Goal: Task Accomplishment & Management: Complete application form

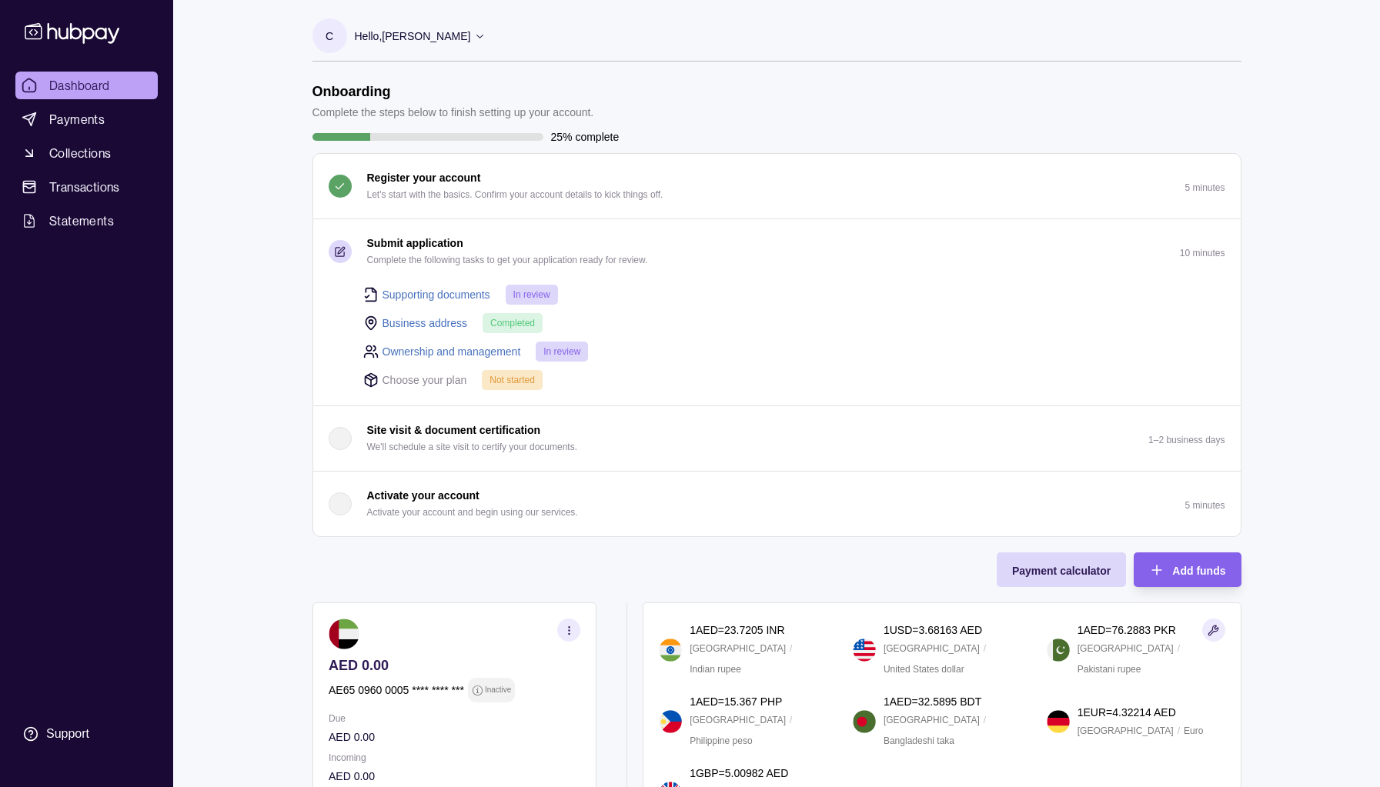
click at [436, 295] on link "Supporting documents" at bounding box center [436, 294] width 108 height 17
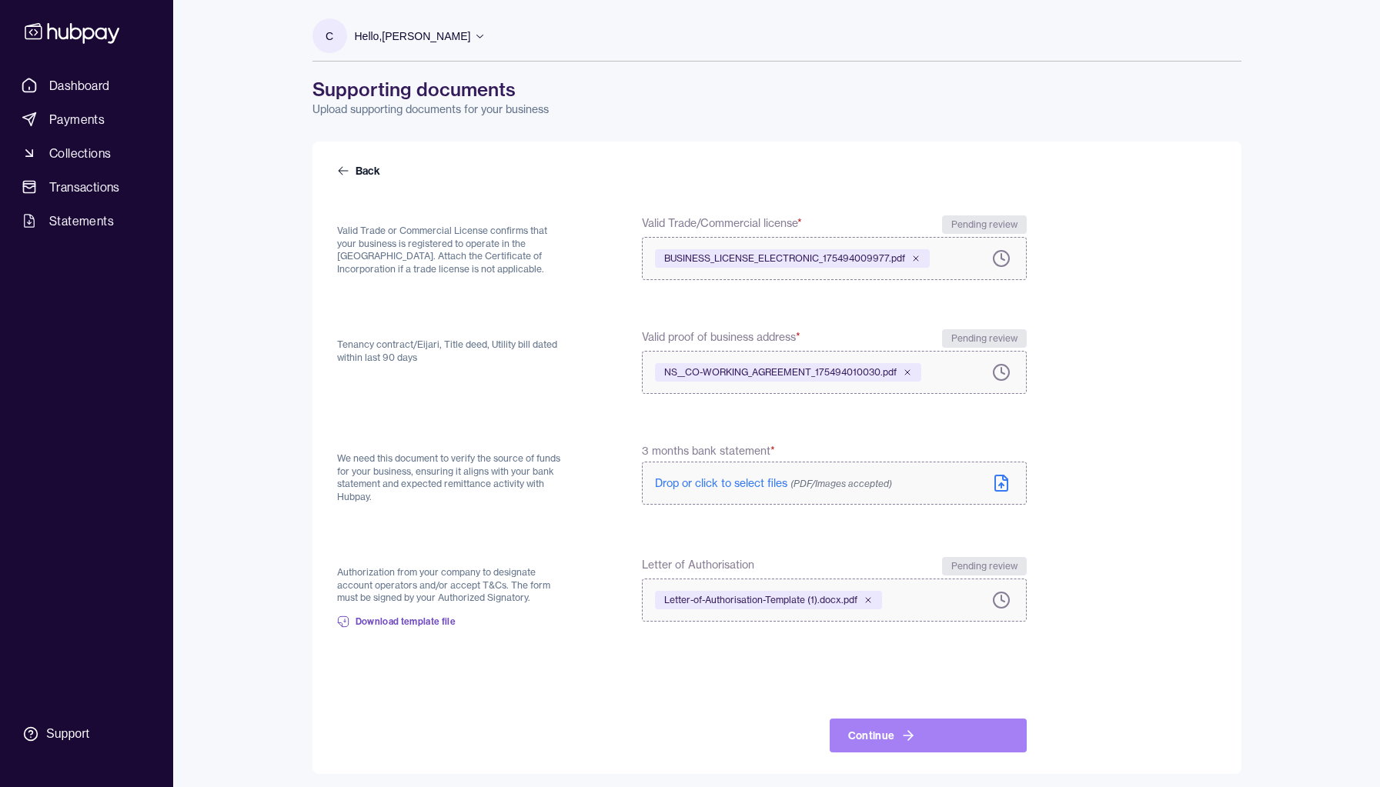
click at [864, 742] on button "Continue" at bounding box center [928, 736] width 197 height 34
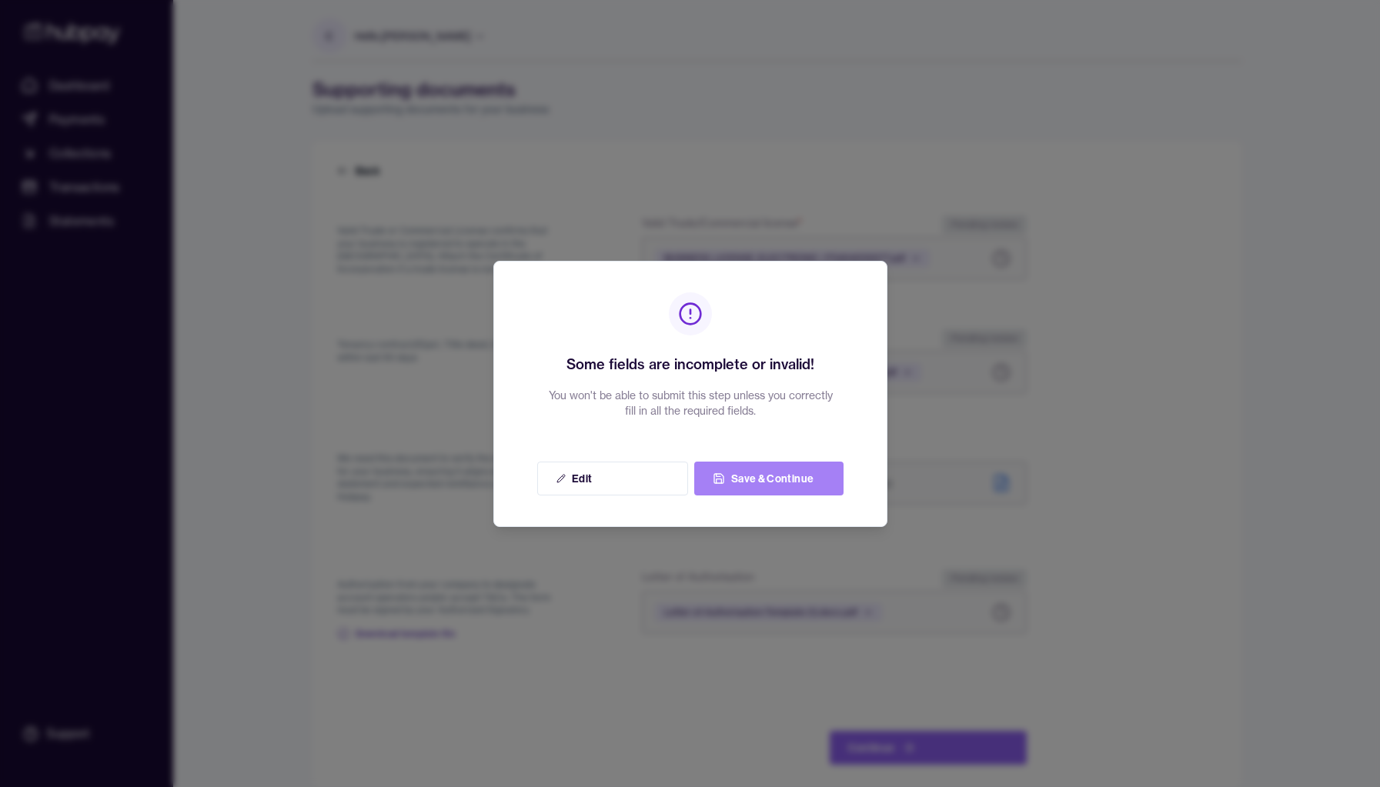
click at [787, 482] on button "Save & Continue" at bounding box center [768, 479] width 149 height 34
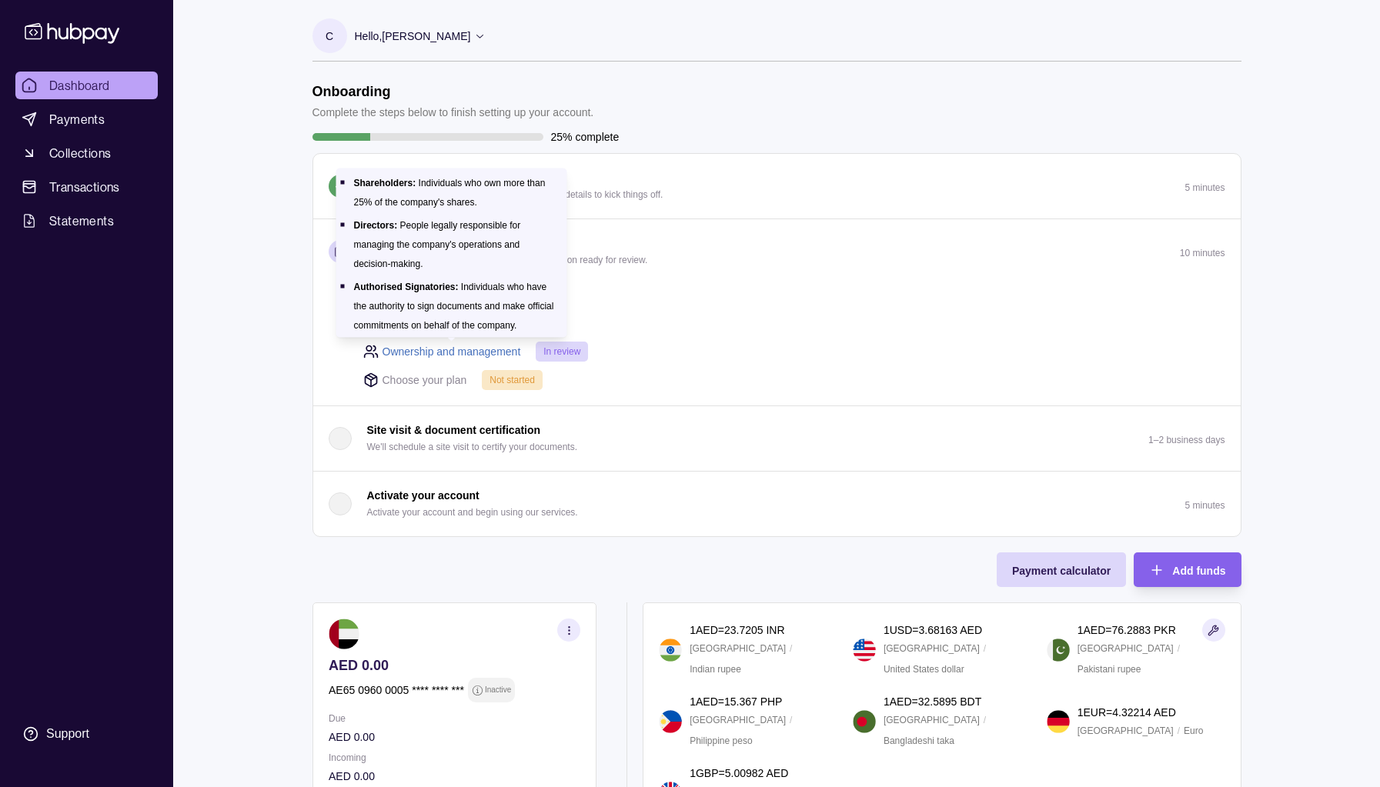
click at [455, 349] on link "Ownership and management" at bounding box center [451, 351] width 139 height 17
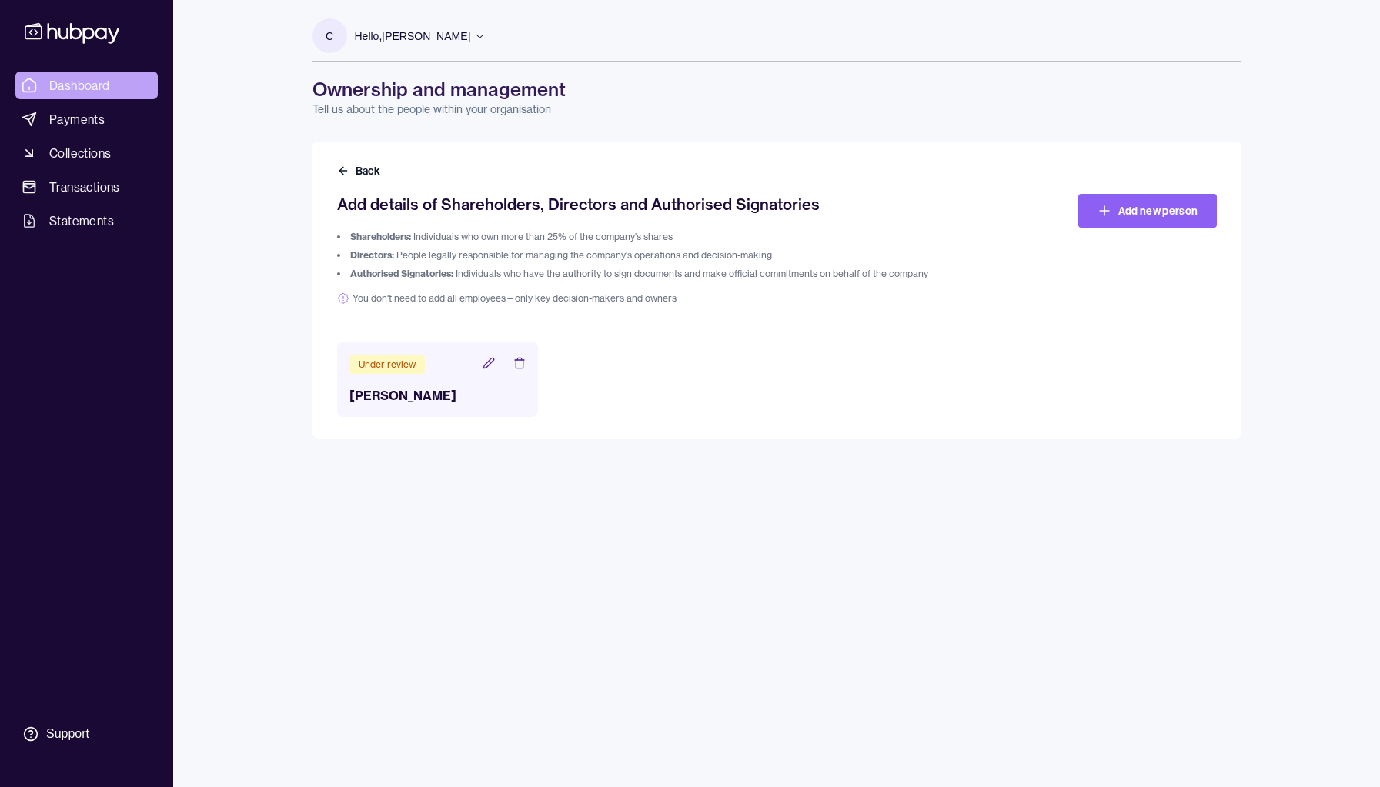
click at [67, 86] on span "Dashboard" at bounding box center [79, 85] width 61 height 18
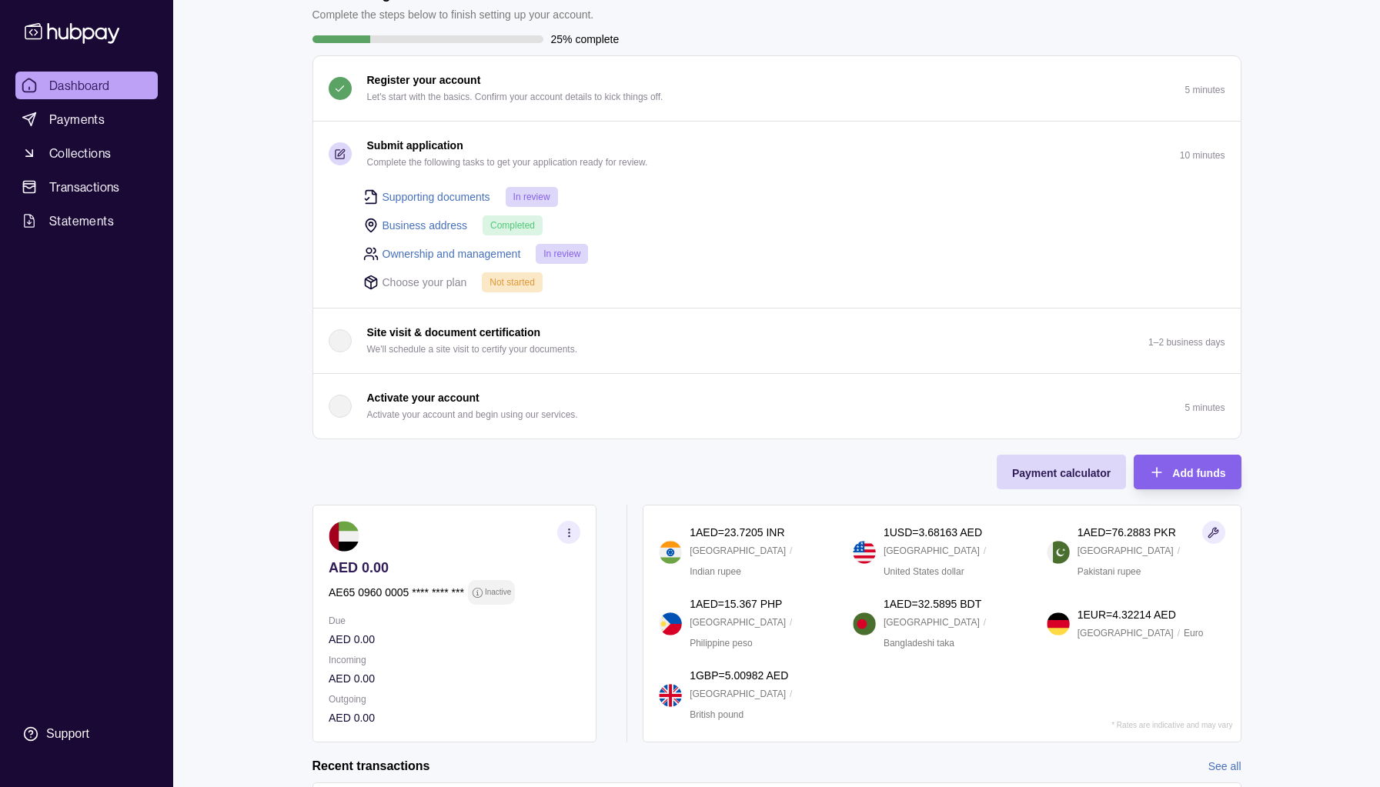
scroll to position [72, 0]
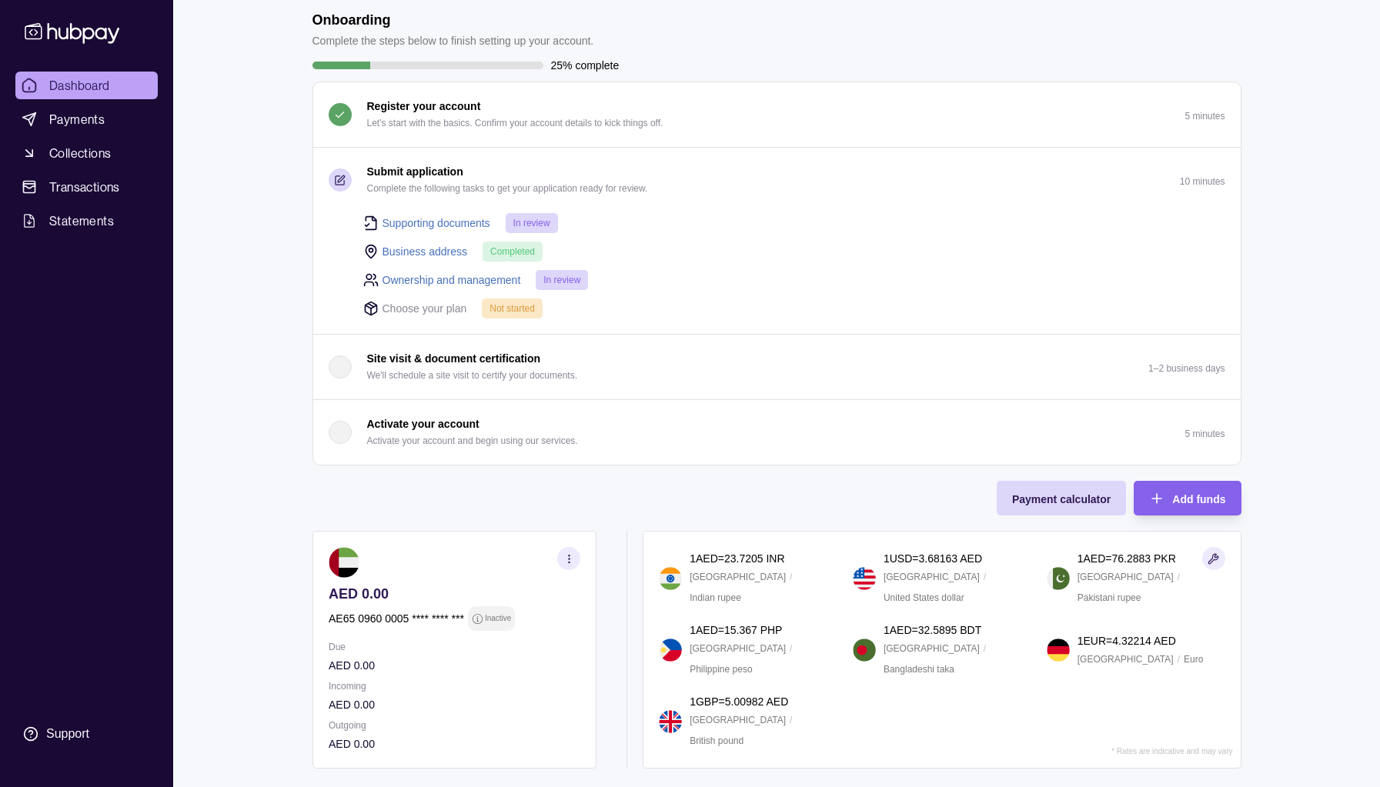
click at [410, 220] on link "Supporting documents" at bounding box center [436, 223] width 108 height 17
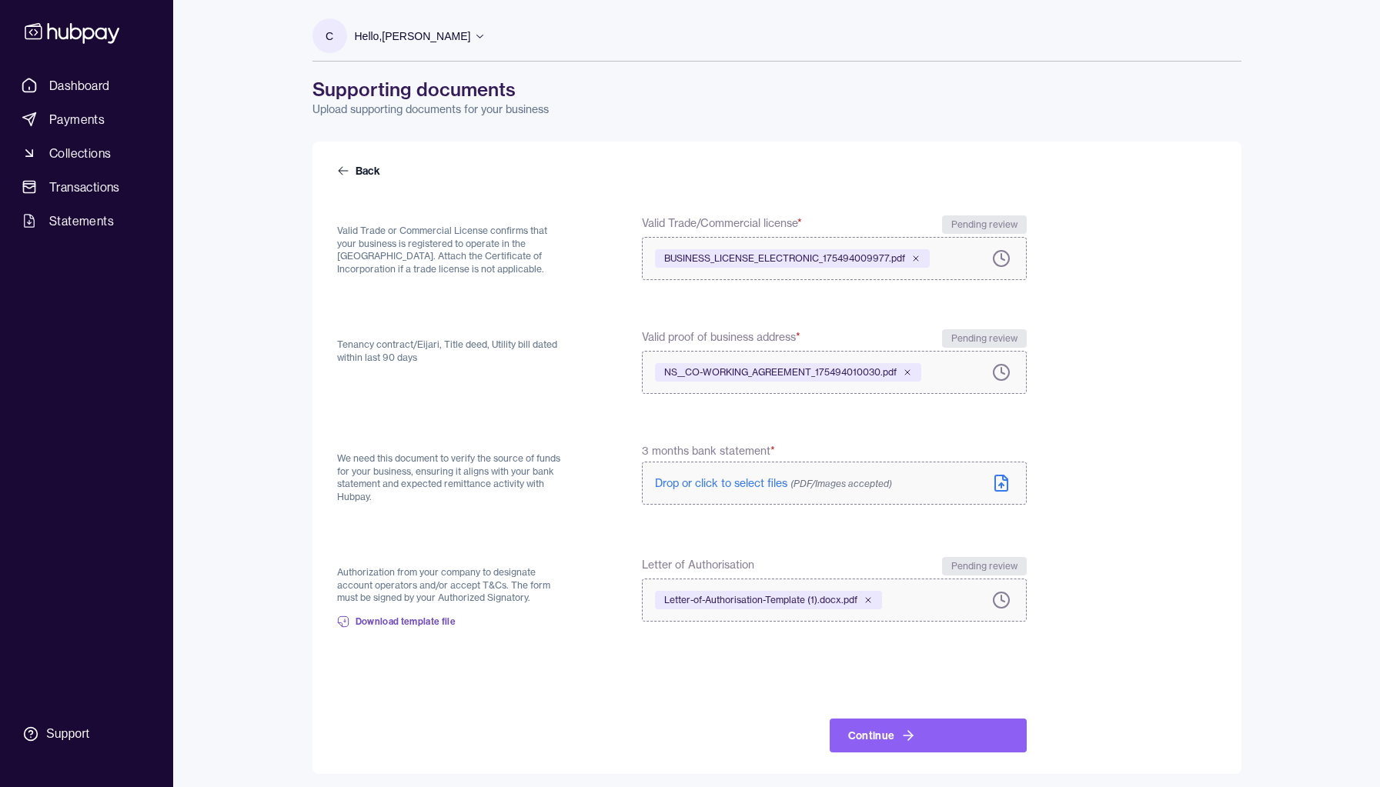
scroll to position [5, 0]
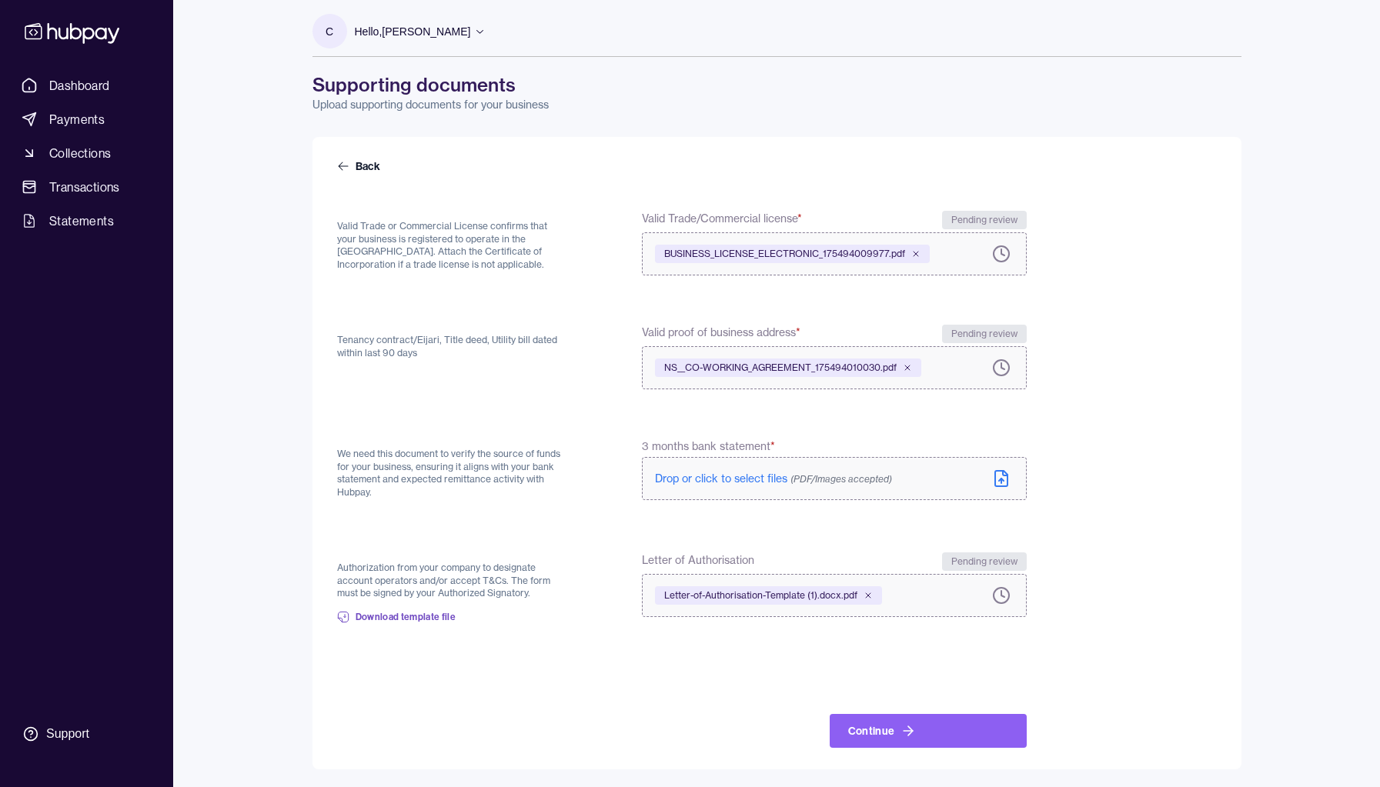
click at [714, 480] on span "Drop or click to select files (PDF/Images accepted)" at bounding box center [773, 479] width 237 height 14
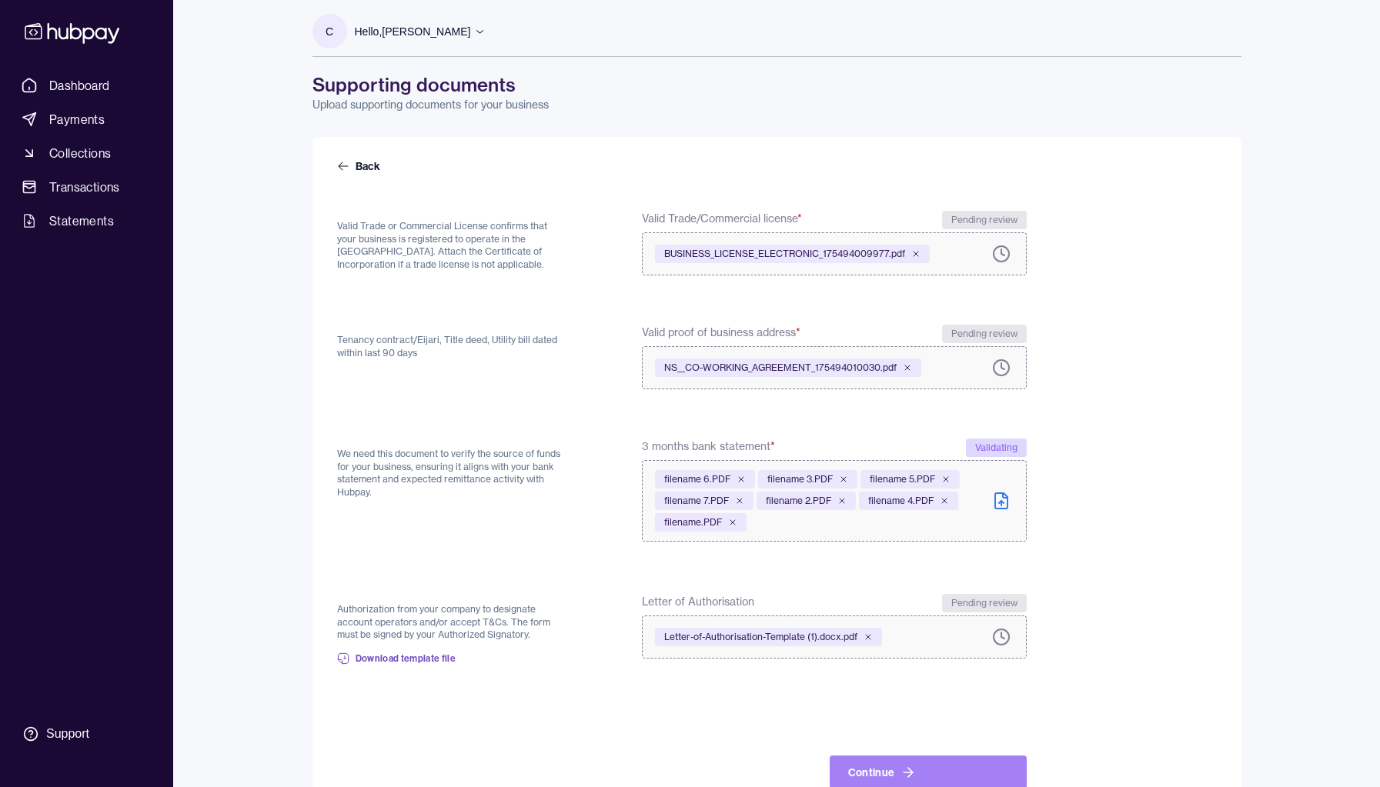
click at [856, 779] on button "Continue" at bounding box center [928, 773] width 197 height 34
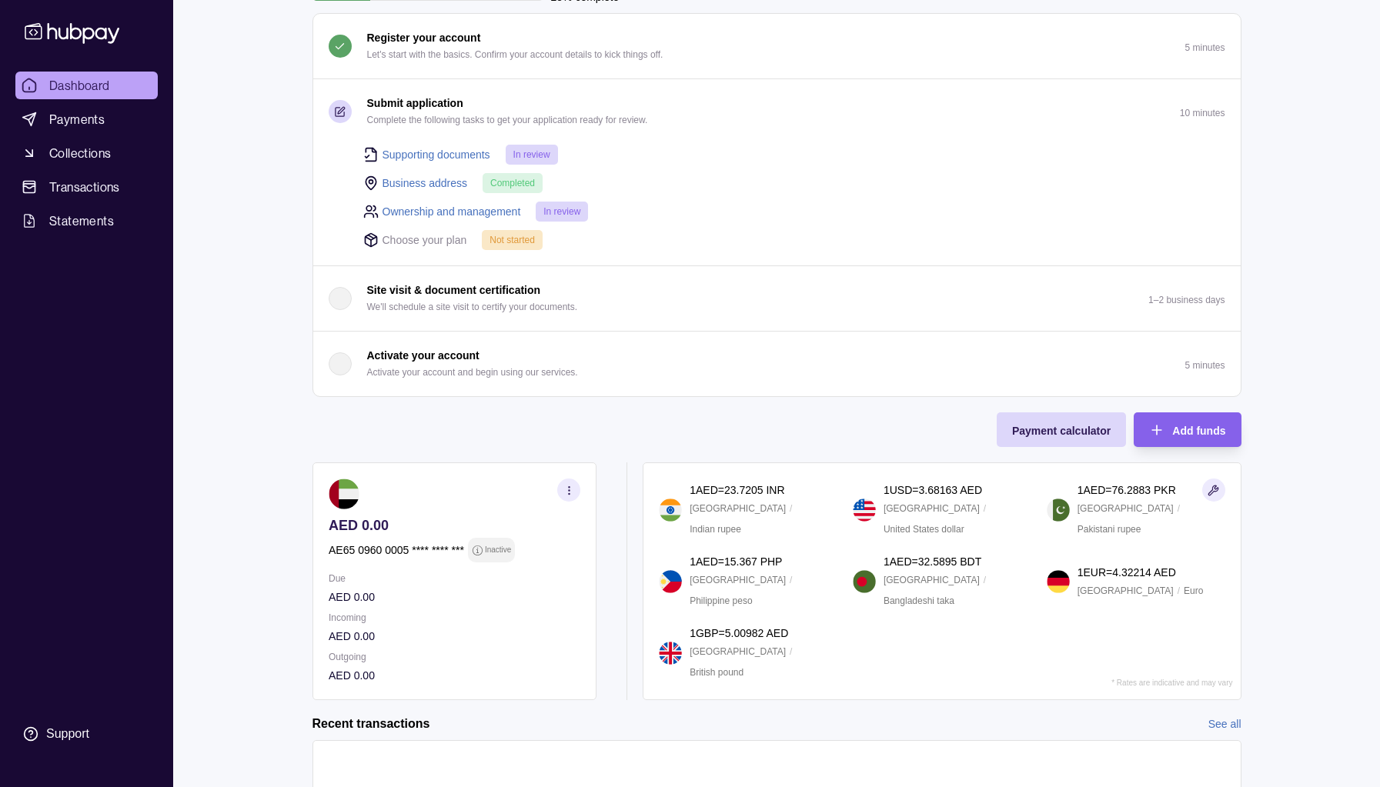
scroll to position [65, 0]
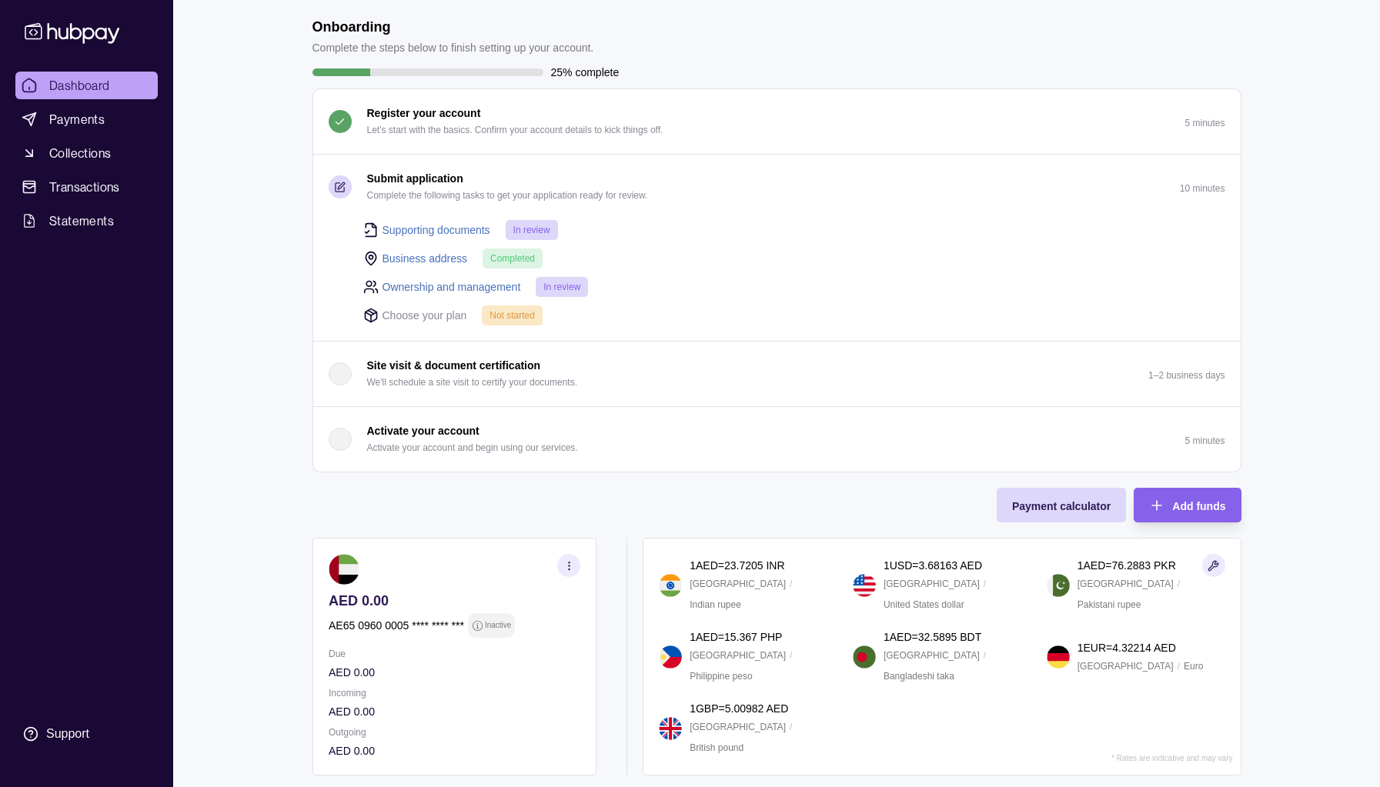
click at [497, 319] on p "Not started" at bounding box center [511, 315] width 45 height 17
click at [509, 315] on span "Not started" at bounding box center [511, 315] width 45 height 11
click at [369, 314] on icon at bounding box center [370, 315] width 15 height 15
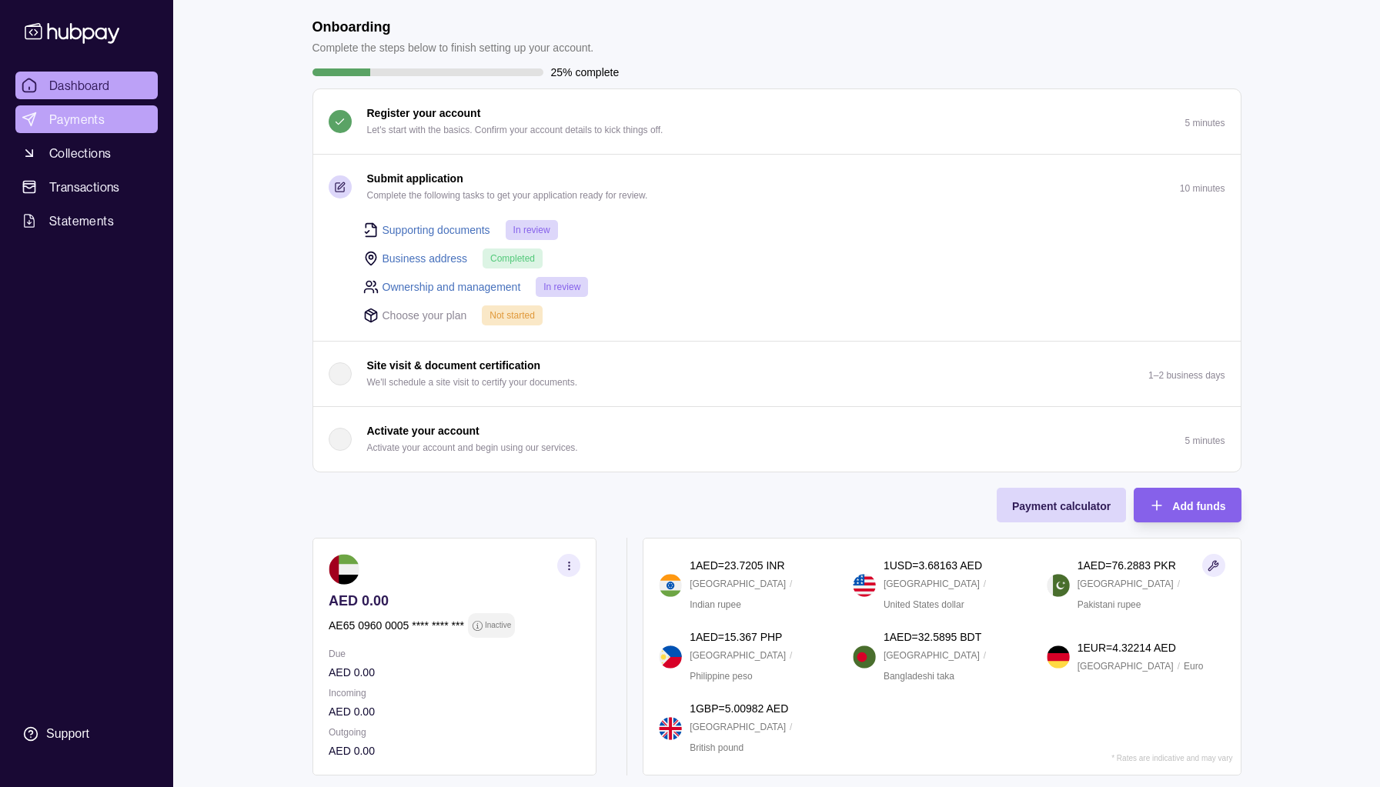
click at [90, 122] on span "Payments" at bounding box center [76, 119] width 55 height 18
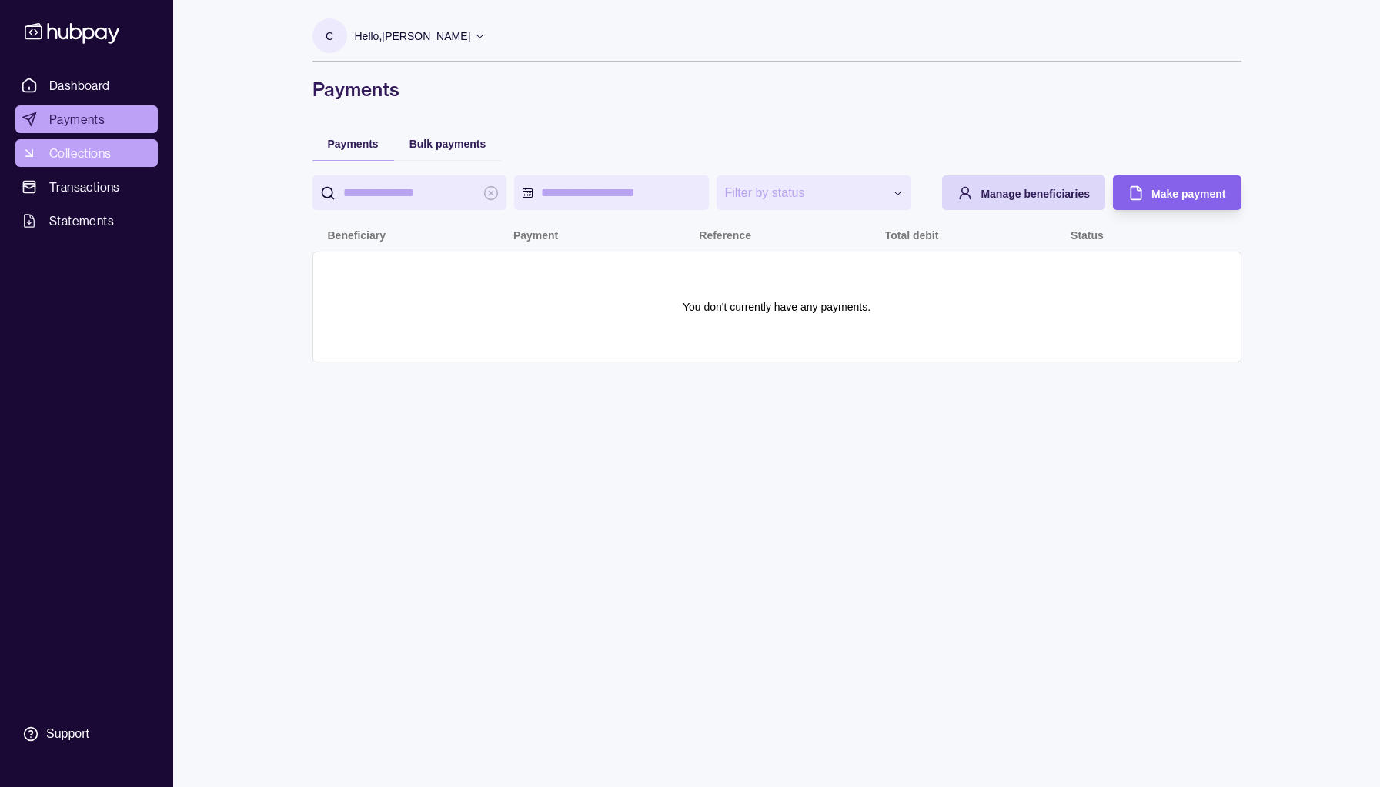
click at [88, 145] on span "Collections" at bounding box center [80, 153] width 62 height 18
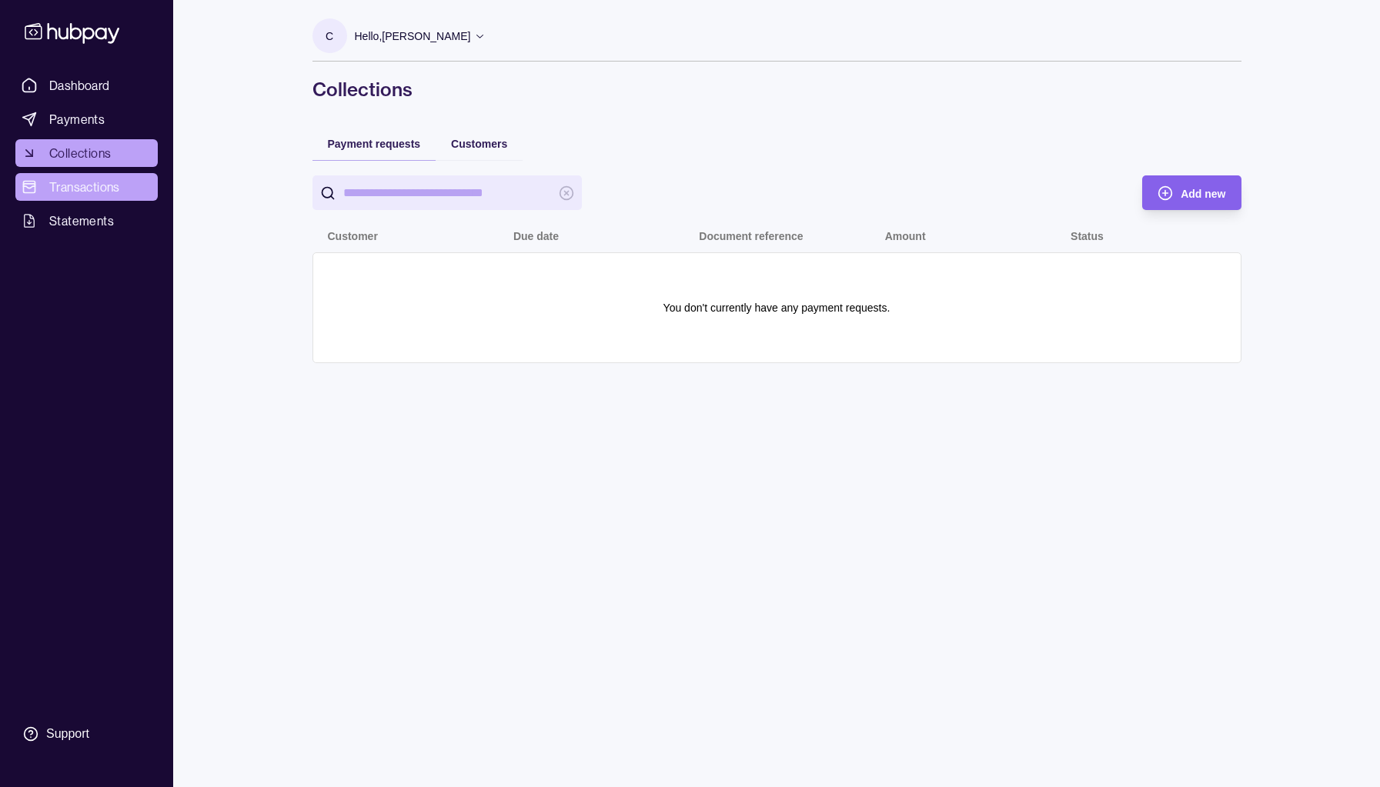
click at [88, 195] on span "Transactions" at bounding box center [84, 187] width 71 height 18
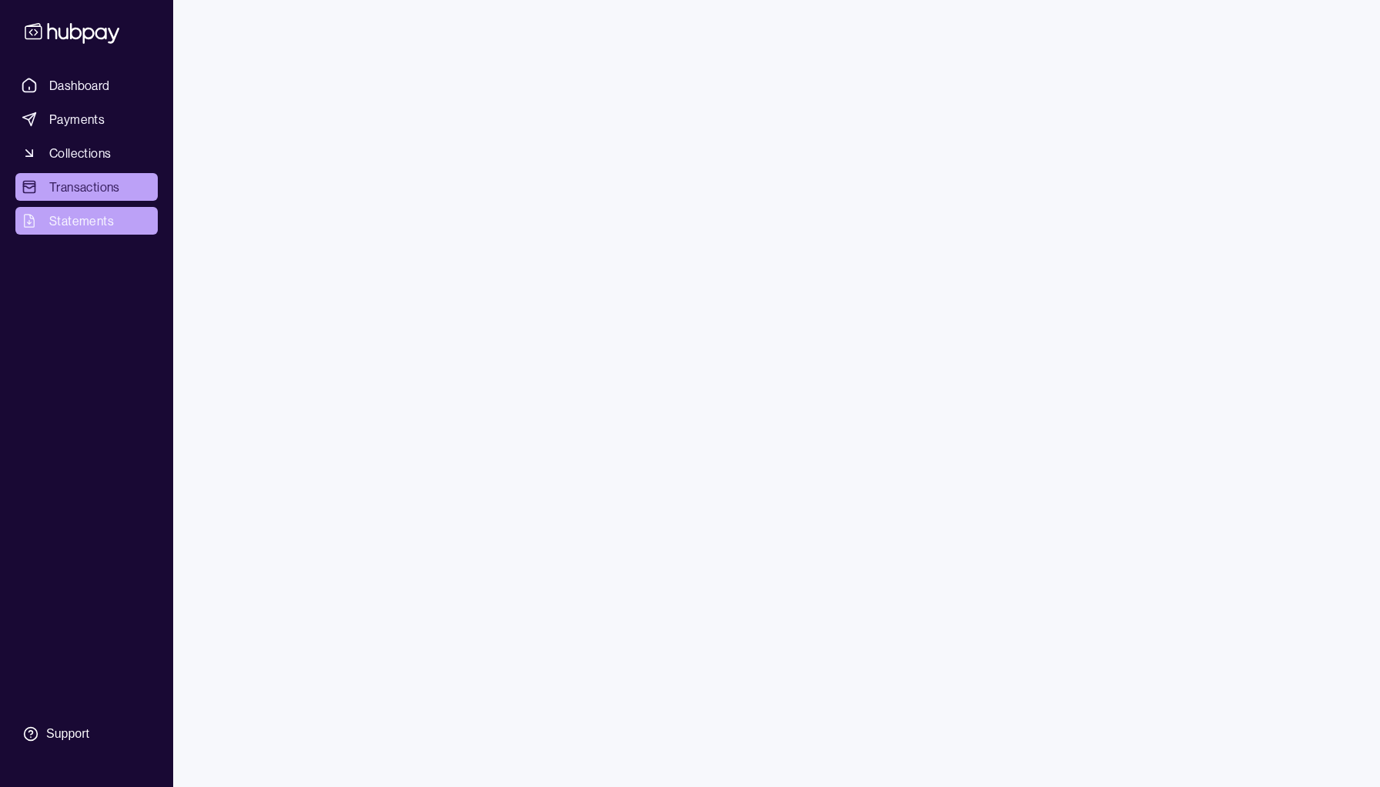
click at [85, 223] on span "Statements" at bounding box center [81, 221] width 65 height 18
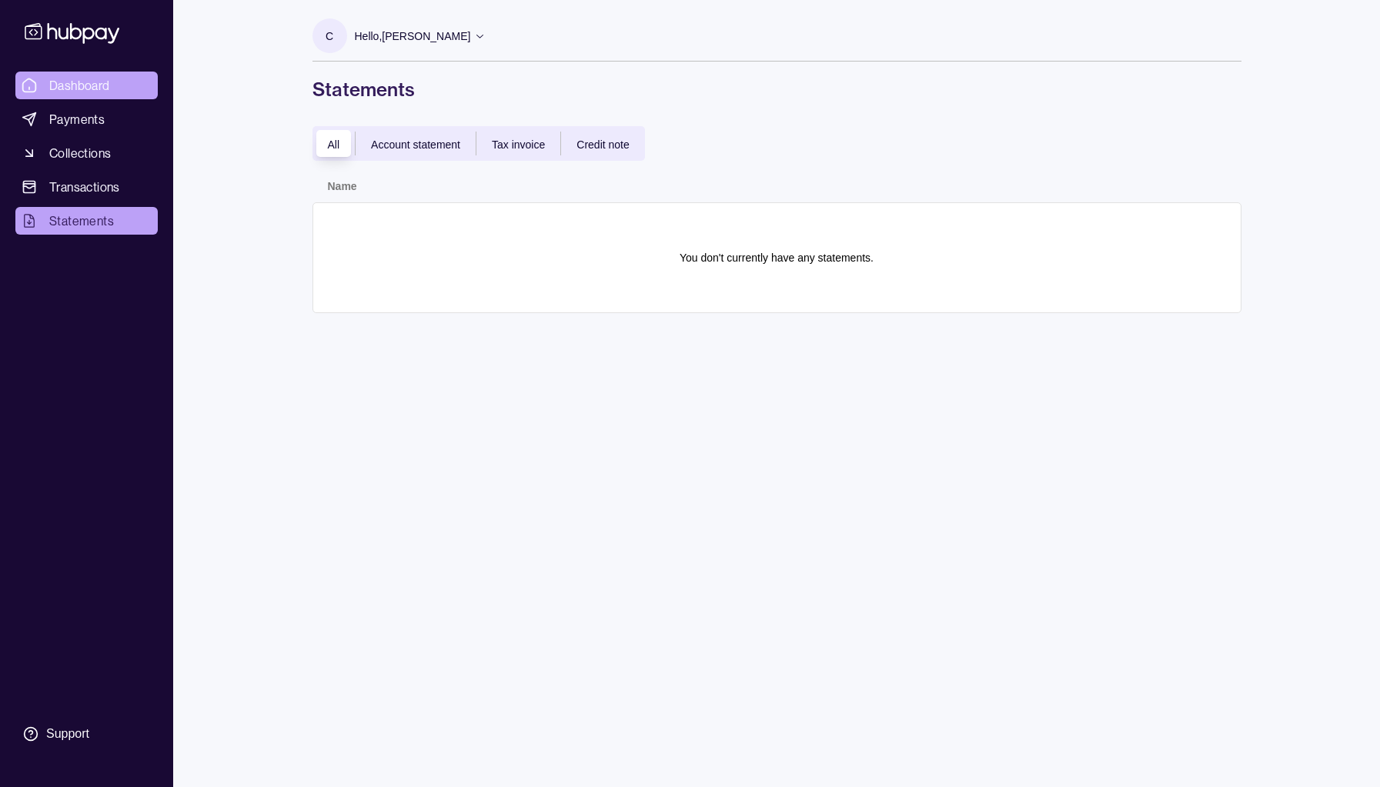
click at [85, 85] on span "Dashboard" at bounding box center [79, 85] width 61 height 18
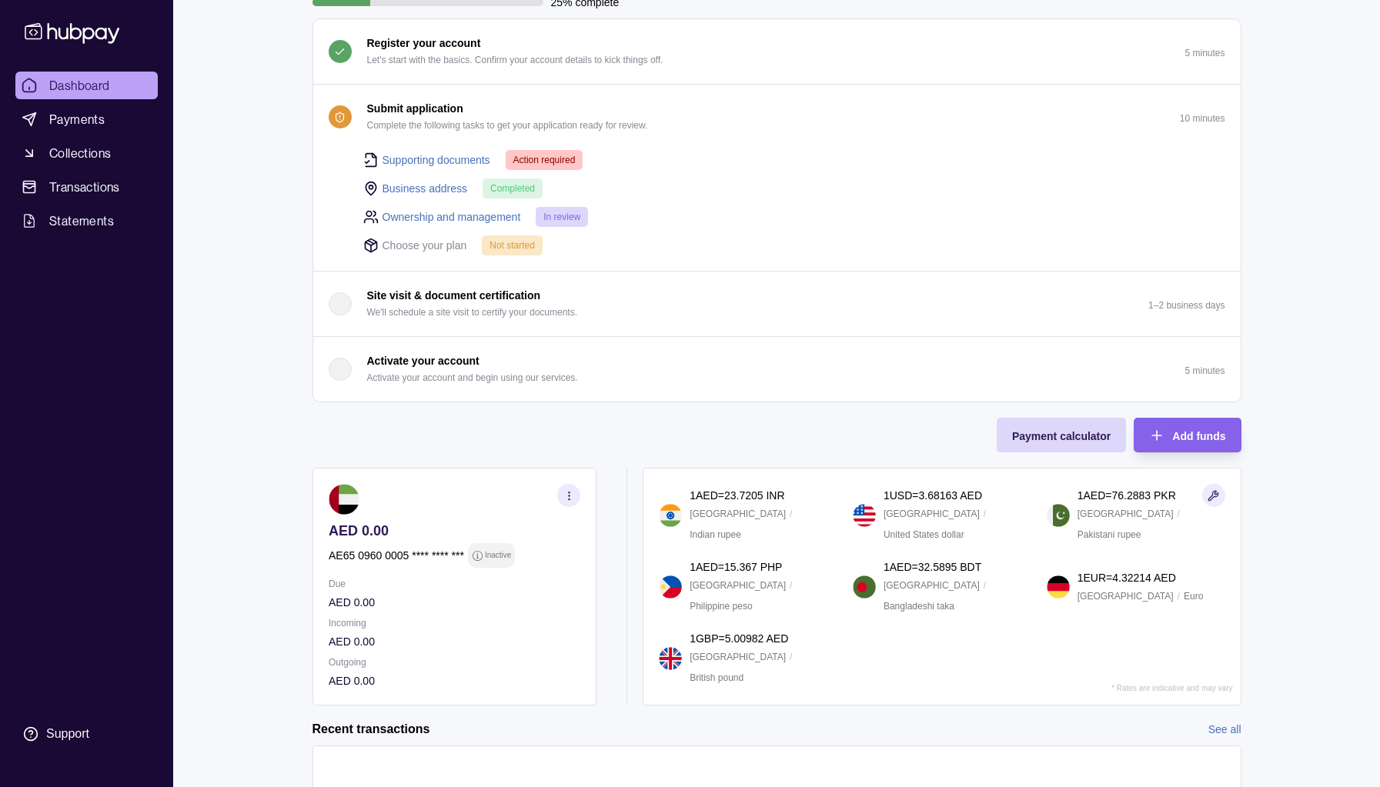
scroll to position [38, 0]
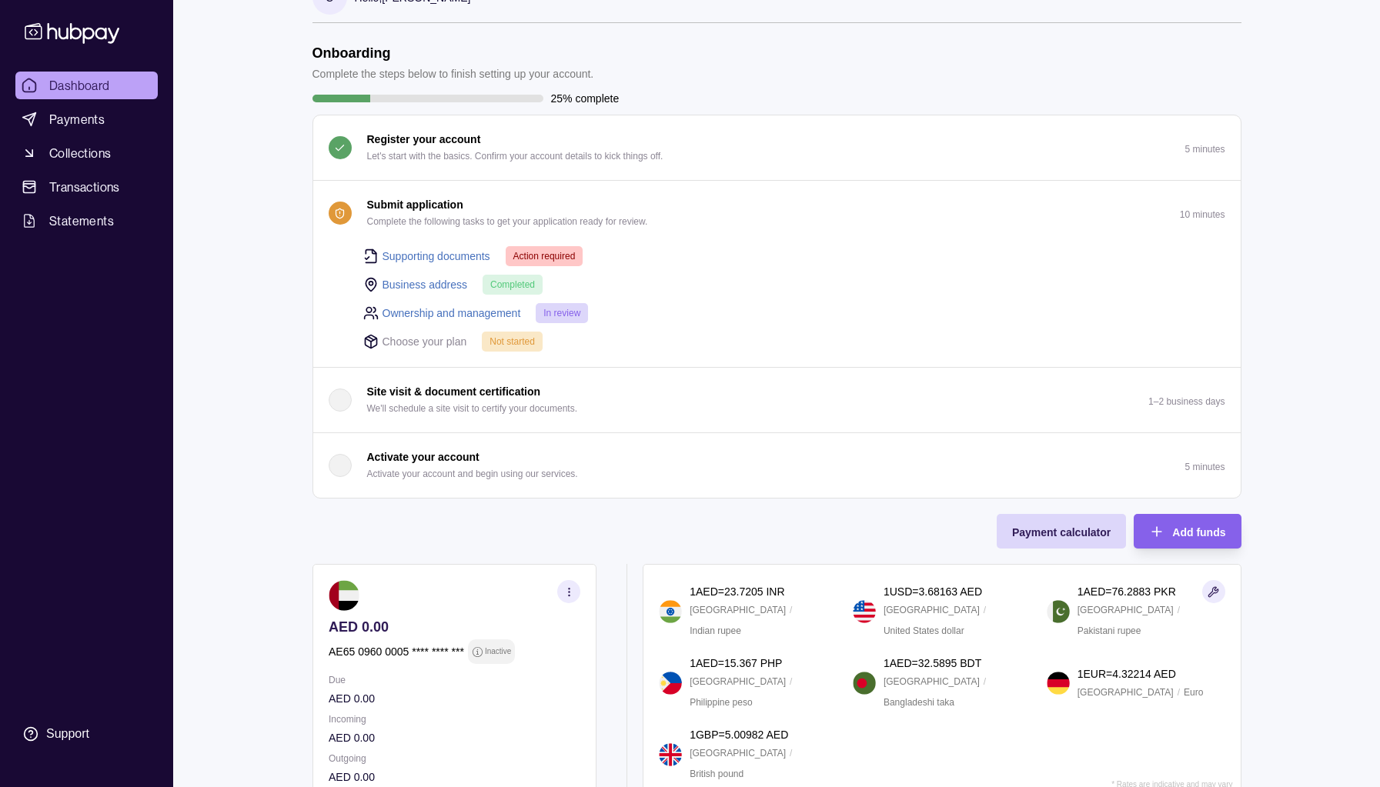
click at [670, 358] on div "Supporting documents Action required Business address Completed Ownership and m…" at bounding box center [776, 306] width 927 height 122
click at [458, 248] on link "Supporting documents" at bounding box center [436, 256] width 108 height 17
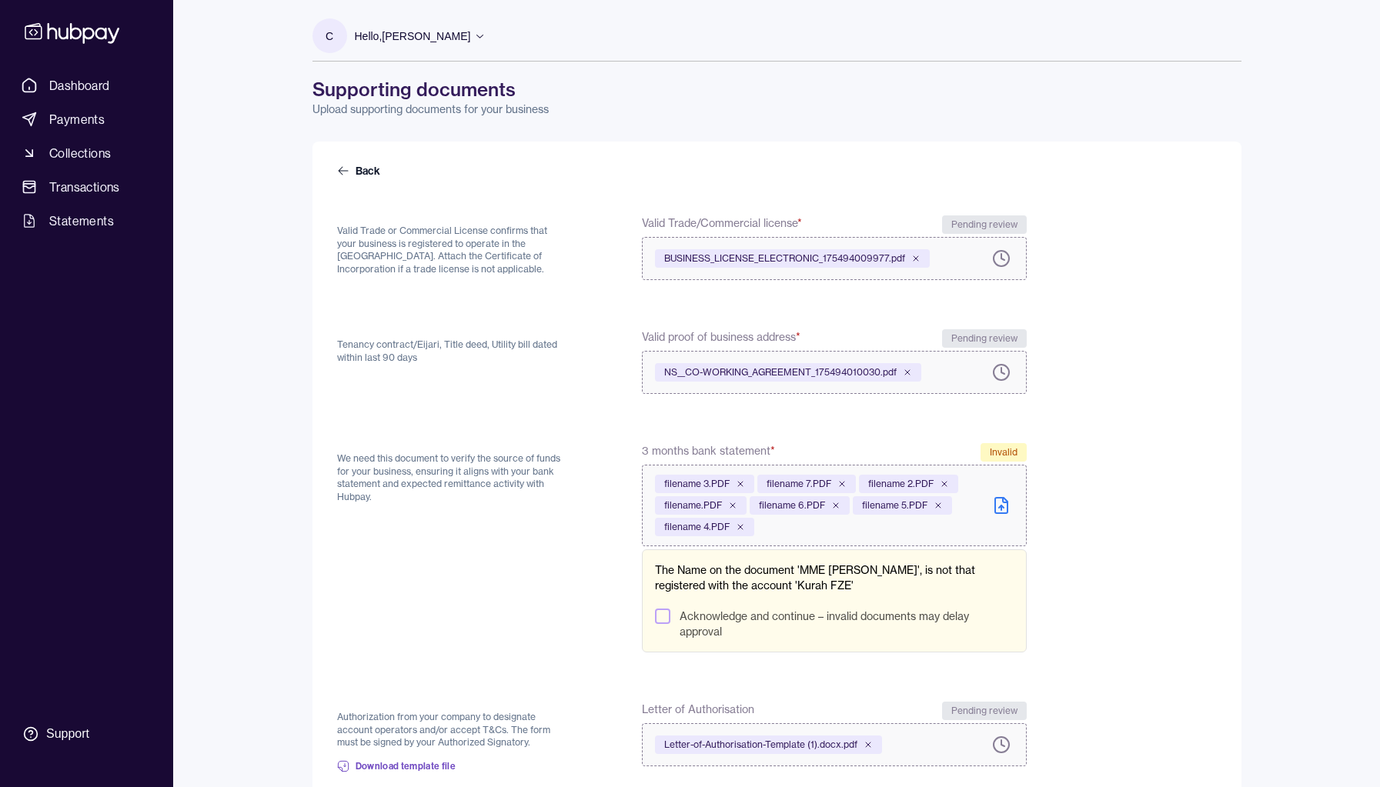
click at [668, 616] on button "Acknowledge and continue – invalid documents may delay approval" at bounding box center [662, 616] width 15 height 15
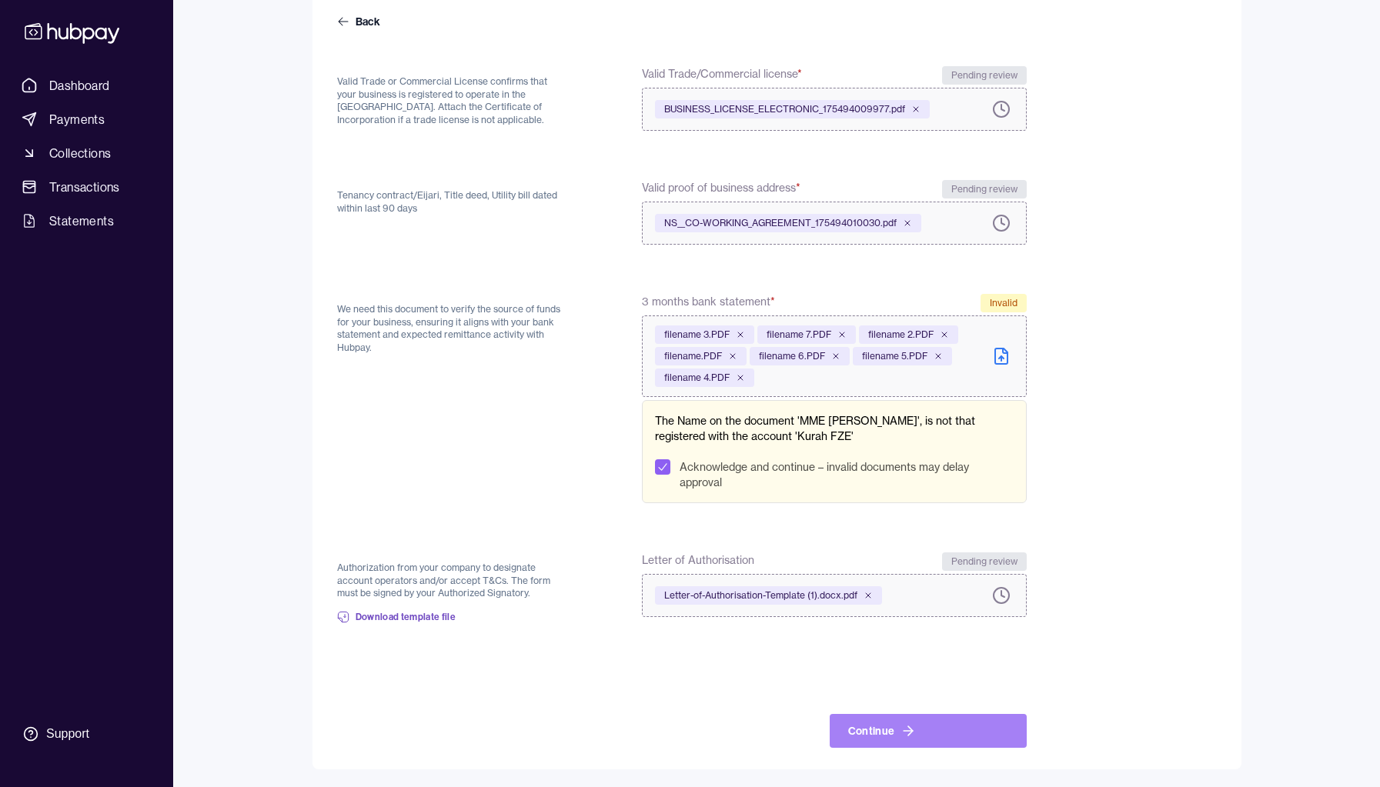
click at [845, 730] on button "Continue" at bounding box center [928, 731] width 197 height 34
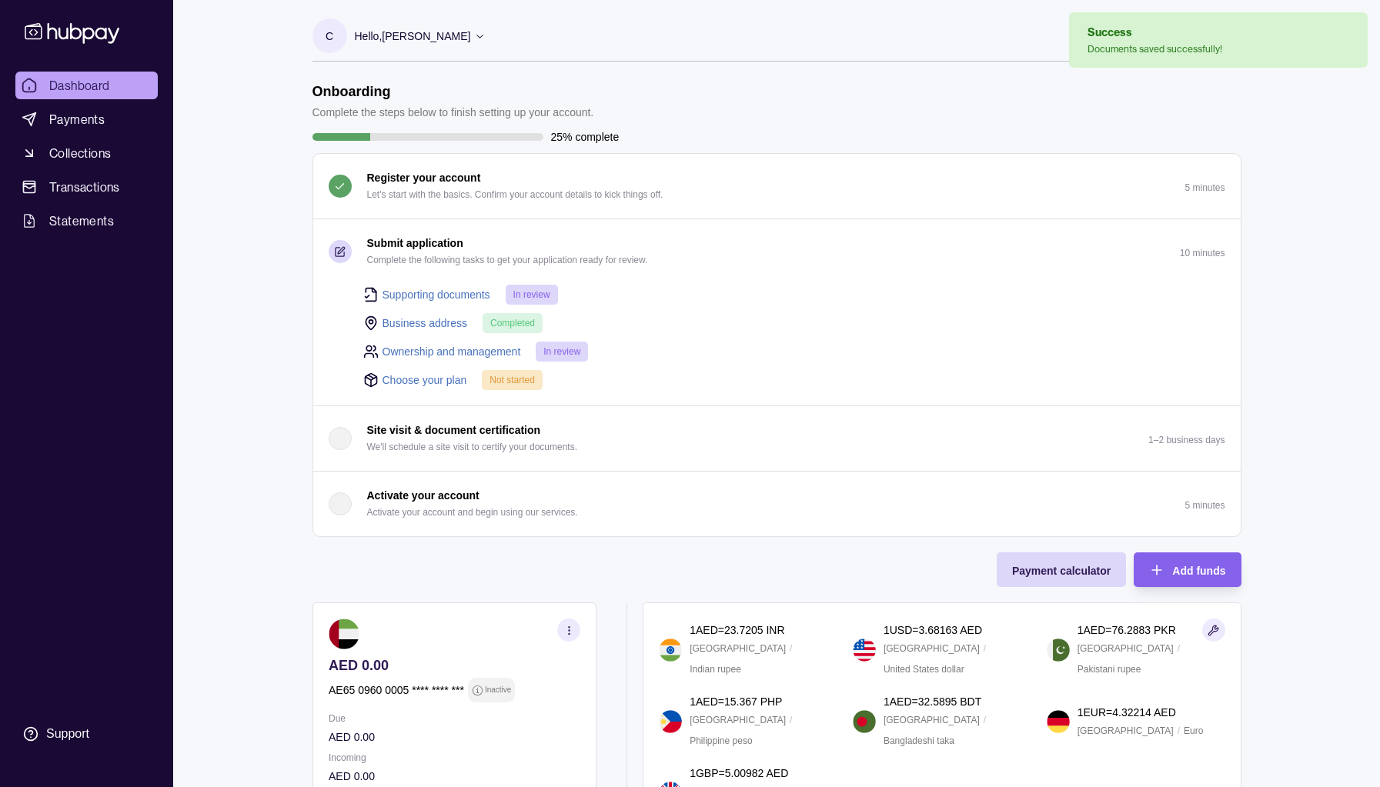
click at [521, 381] on span "Not started" at bounding box center [511, 380] width 45 height 11
click at [430, 376] on link "Choose your plan" at bounding box center [424, 380] width 85 height 17
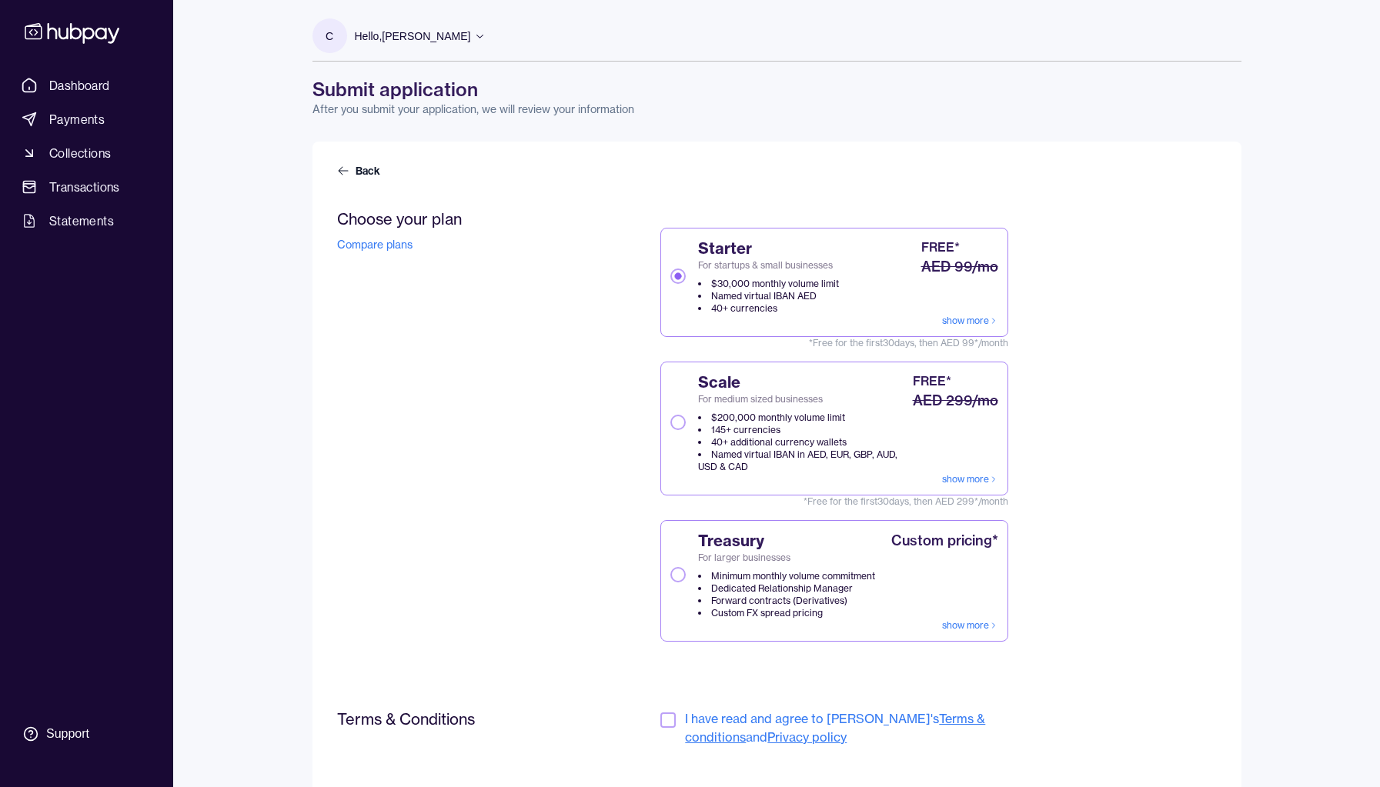
click at [677, 423] on button "Scale For medium sized businesses $200,000 monthly volume limit 145+ currencies…" at bounding box center [677, 422] width 15 height 15
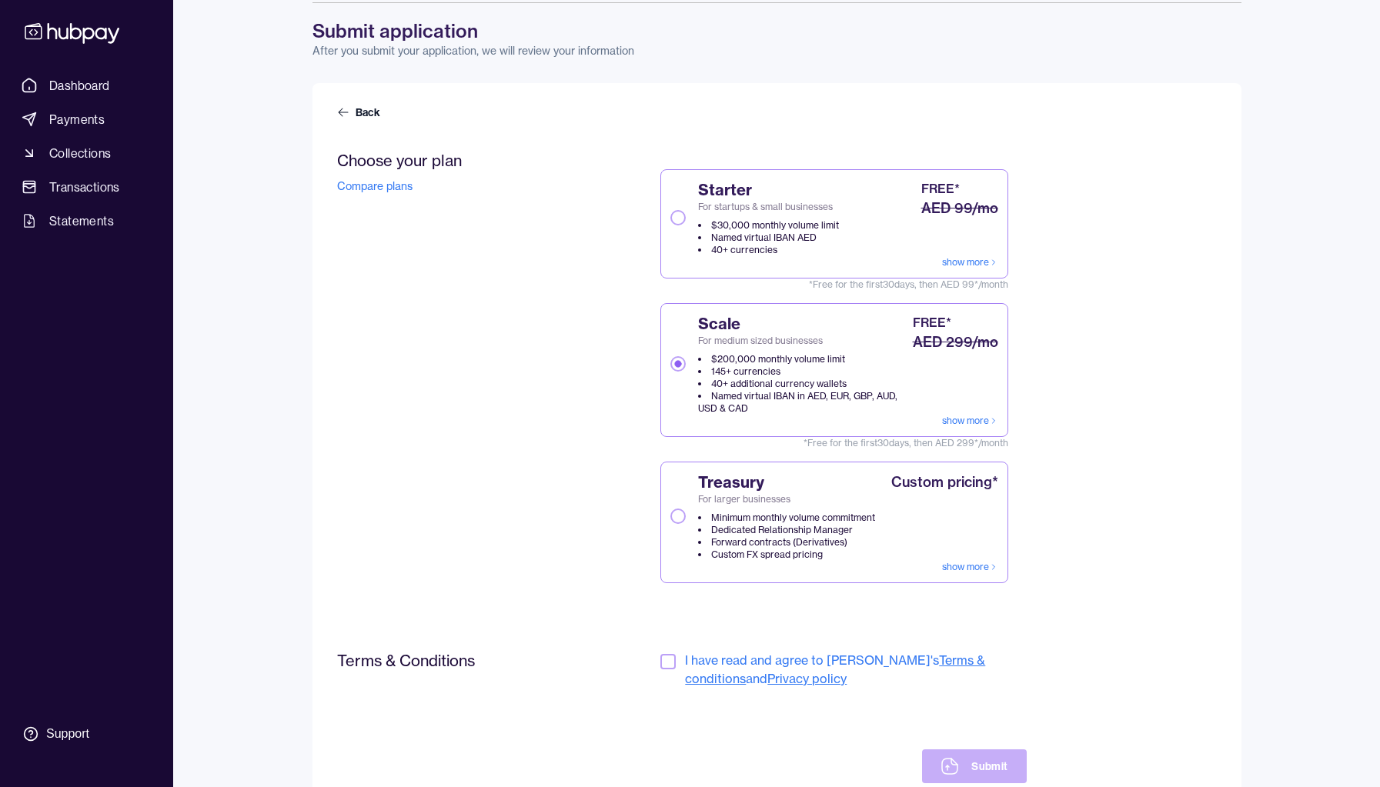
scroll to position [113, 0]
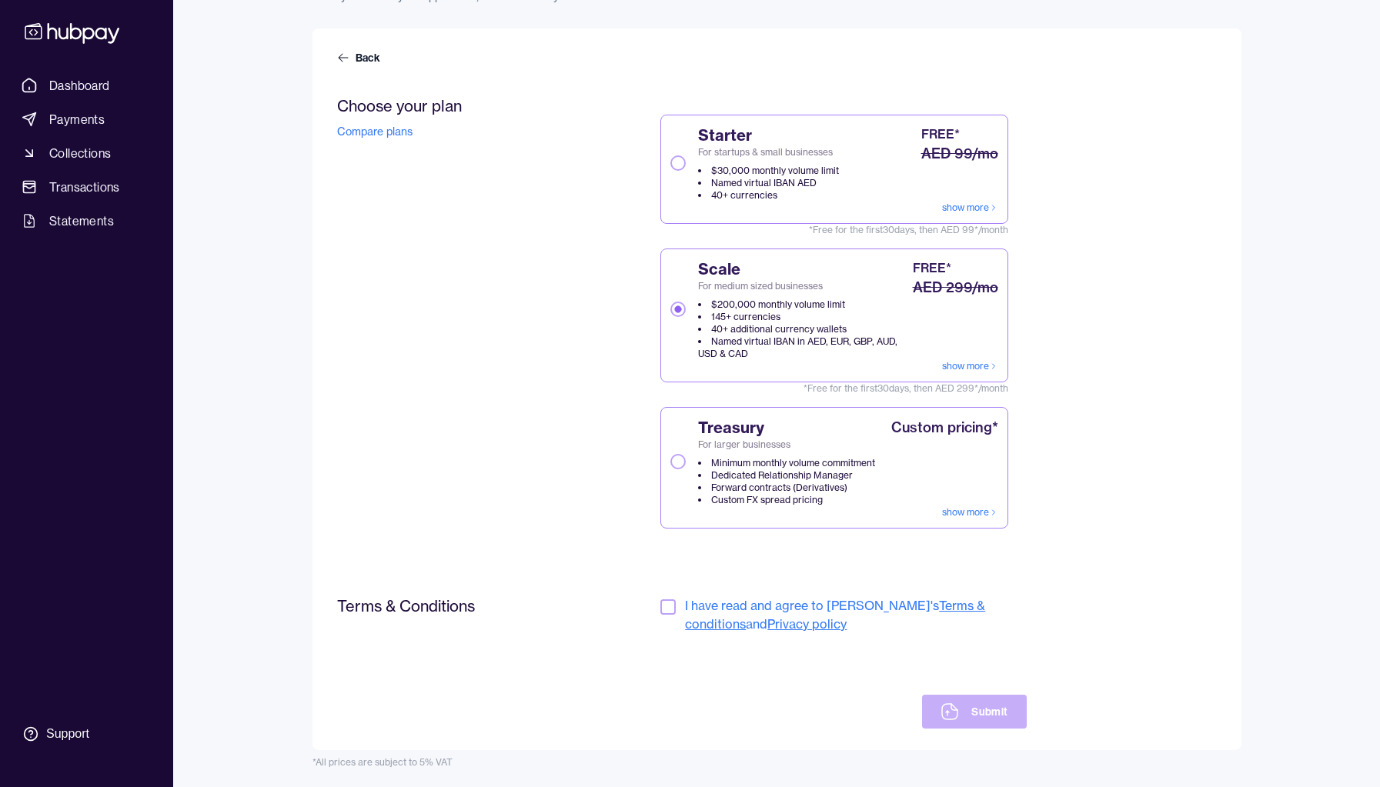
click at [666, 606] on button "button" at bounding box center [667, 606] width 15 height 15
click at [997, 713] on button "Submit" at bounding box center [974, 712] width 104 height 34
